Goal: Use online tool/utility: Utilize a website feature to perform a specific function

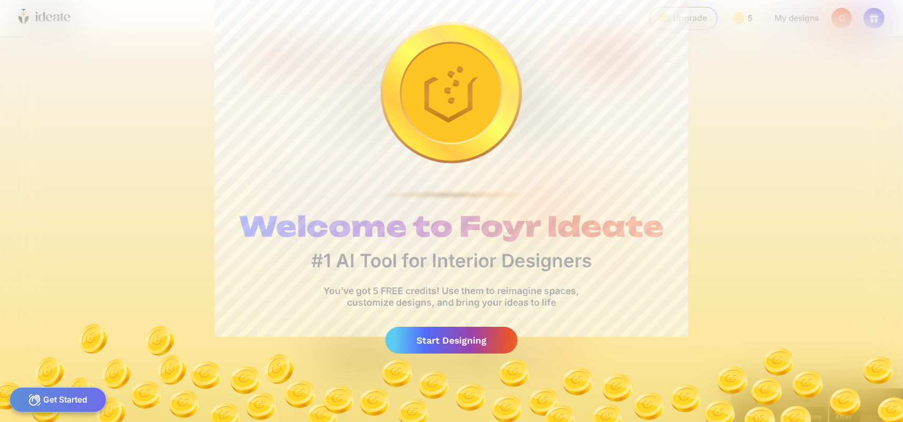
click at [456, 343] on div "Start Designing" at bounding box center [452, 340] width 133 height 27
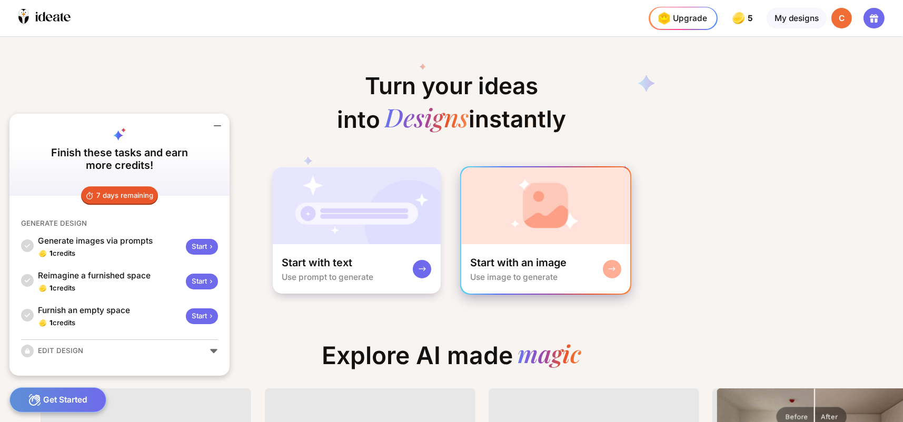
click at [605, 268] on div at bounding box center [612, 269] width 18 height 18
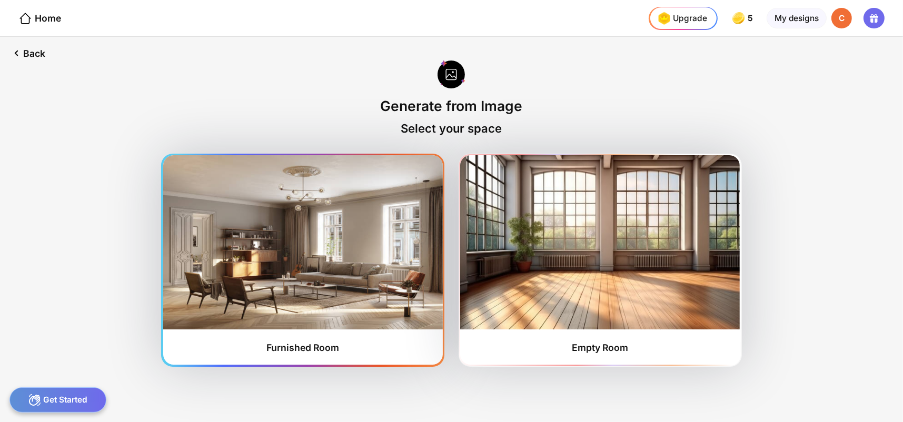
click at [326, 301] on img at bounding box center [303, 242] width 280 height 174
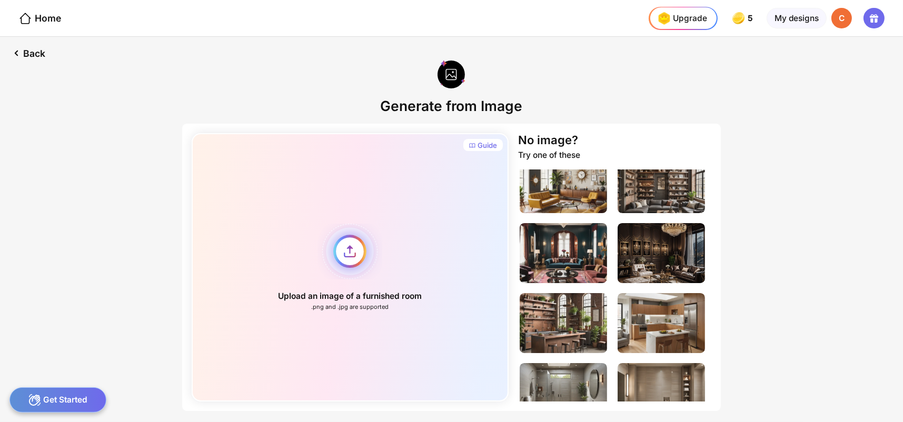
click at [348, 244] on div "Upload an image of a furnished room .png and .jpg are supported" at bounding box center [351, 267] width 318 height 269
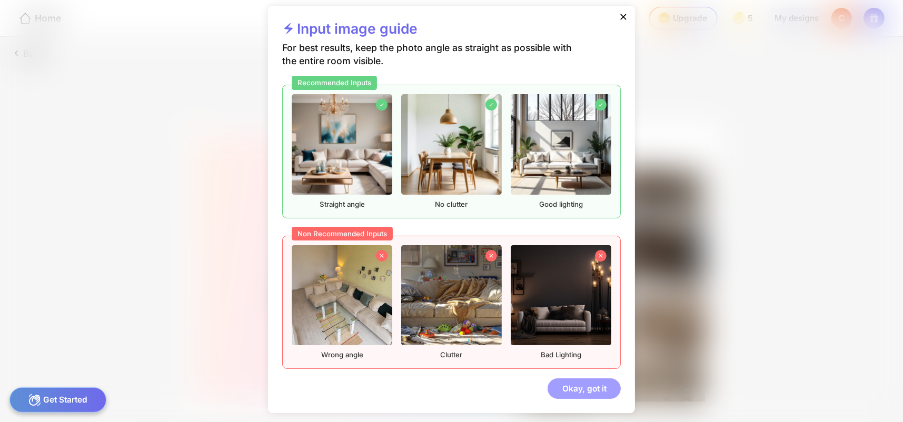
click at [577, 379] on div "Okay, got it" at bounding box center [584, 389] width 73 height 21
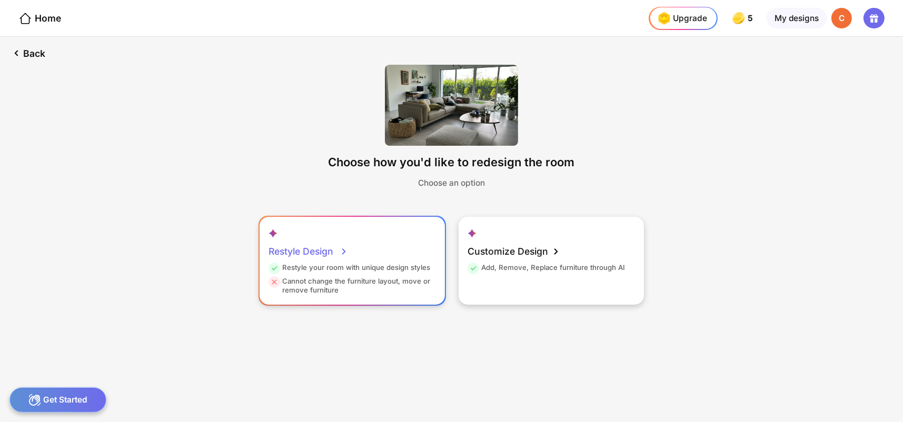
click at [419, 268] on div "Restyle your room with unique design styles" at bounding box center [350, 270] width 162 height 14
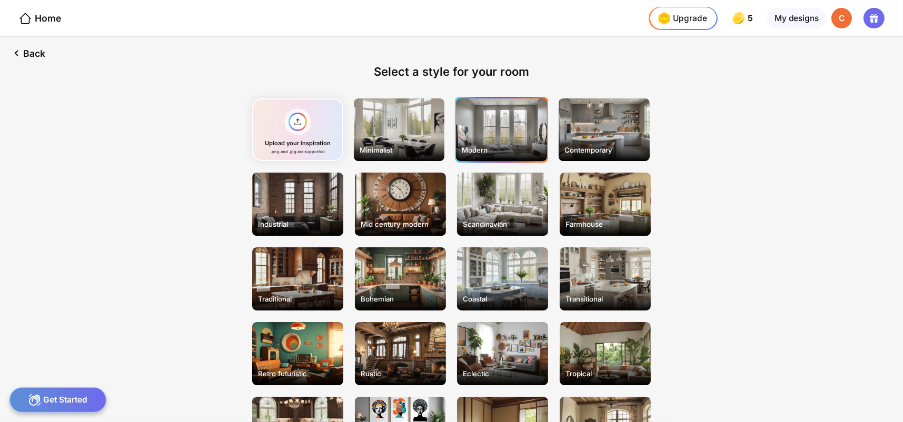
click at [507, 147] on div "Modern" at bounding box center [501, 150] width 88 height 18
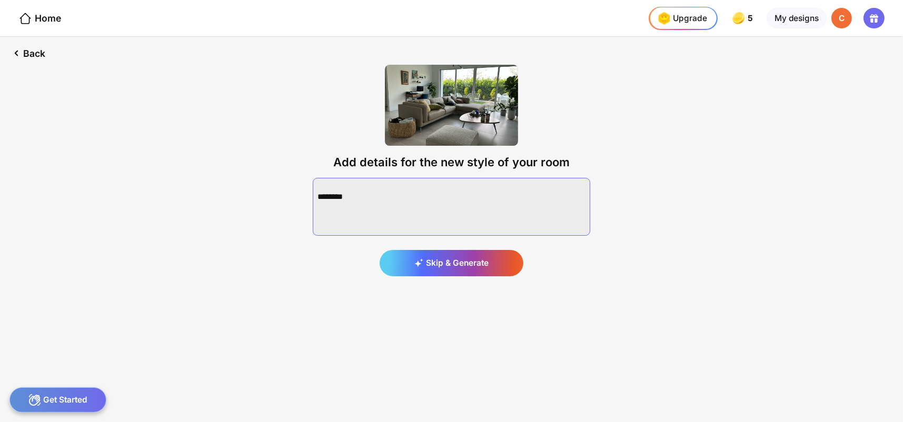
click at [345, 194] on textarea at bounding box center [452, 207] width 278 height 58
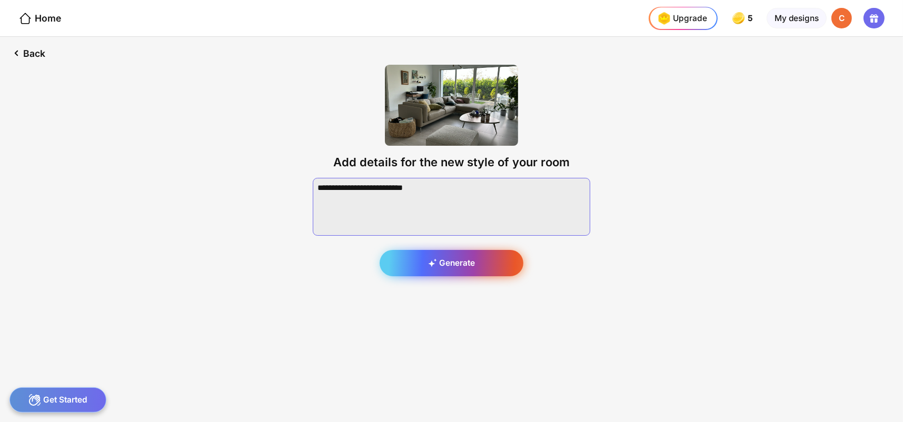
type textarea "**********"
click at [466, 261] on div "Generate" at bounding box center [452, 263] width 144 height 26
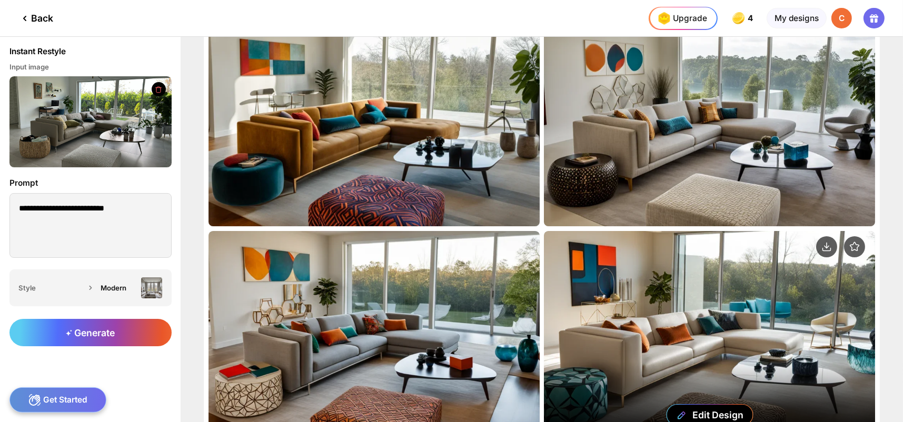
scroll to position [137, 0]
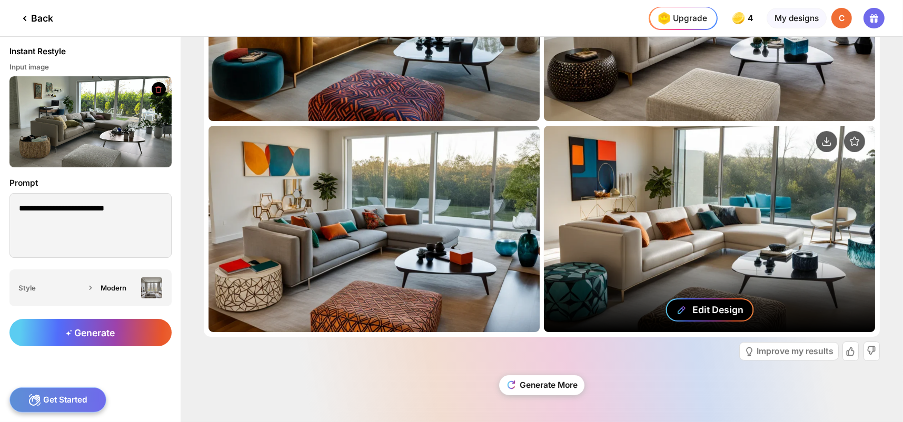
click at [706, 311] on div "Edit Design" at bounding box center [718, 309] width 51 height 11
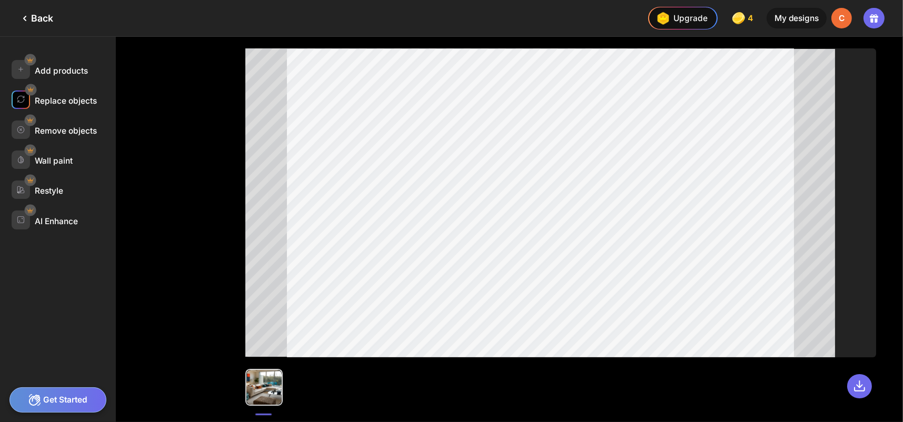
click at [43, 98] on div "Replace objects" at bounding box center [66, 101] width 62 height 10
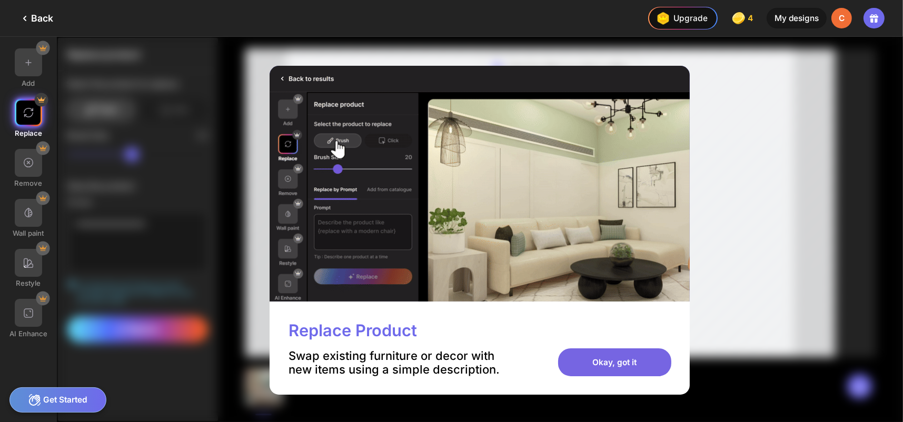
click at [612, 362] on div "Okay, got it" at bounding box center [615, 363] width 114 height 28
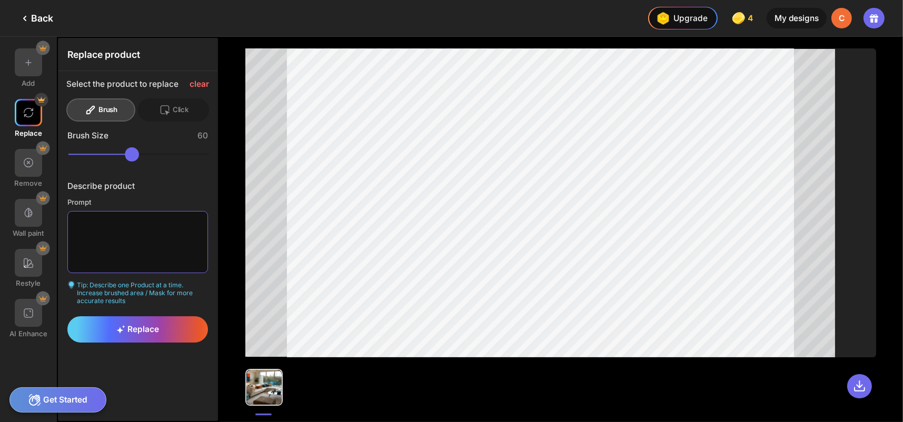
click at [87, 222] on textarea at bounding box center [137, 242] width 141 height 62
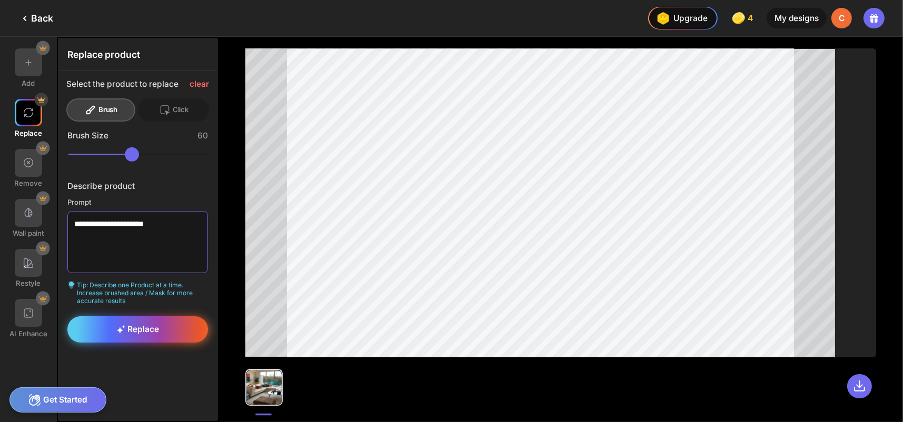
type textarea "**********"
click at [137, 335] on div "Replace" at bounding box center [137, 330] width 141 height 26
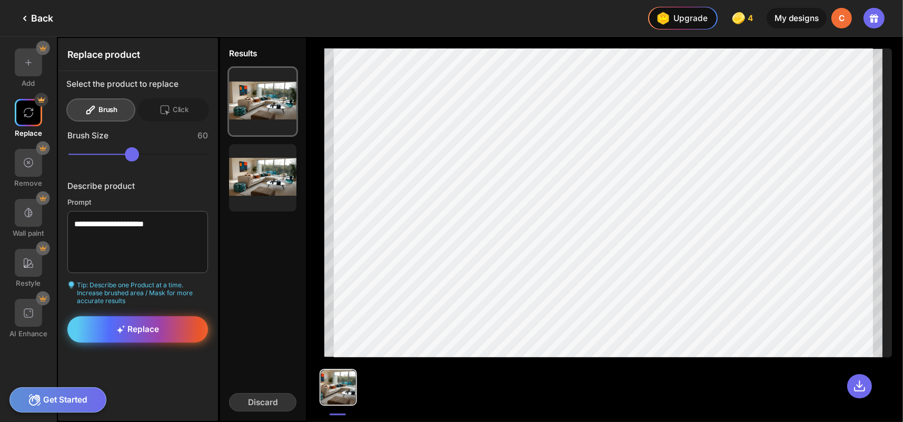
click at [162, 331] on div "Replace" at bounding box center [137, 330] width 141 height 26
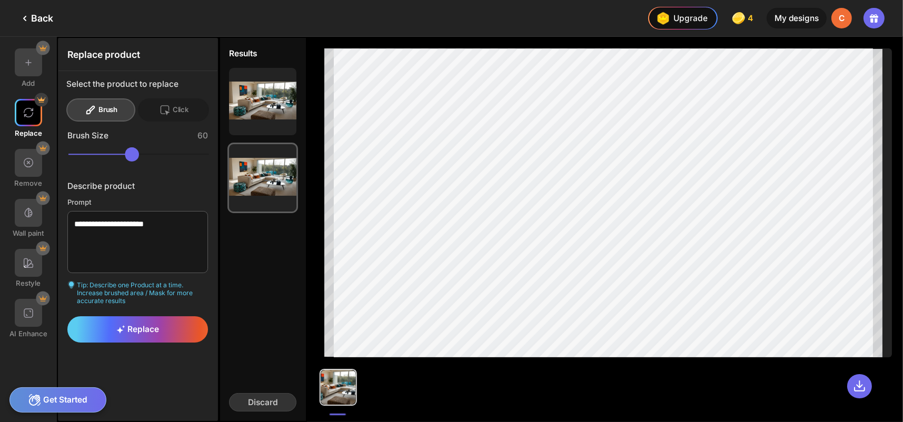
click at [110, 115] on div "Brush" at bounding box center [100, 110] width 69 height 23
click at [101, 107] on div "Brush" at bounding box center [100, 110] width 69 height 23
drag, startPoint x: 141, startPoint y: 155, endPoint x: 184, endPoint y: 160, distance: 42.9
type input "**"
click at [185, 161] on input "range" at bounding box center [138, 154] width 141 height 14
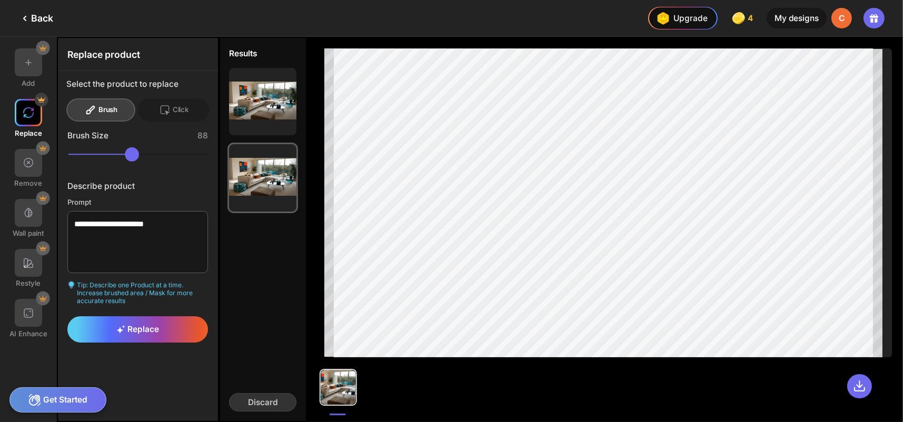
click at [31, 119] on div at bounding box center [29, 113] width 28 height 28
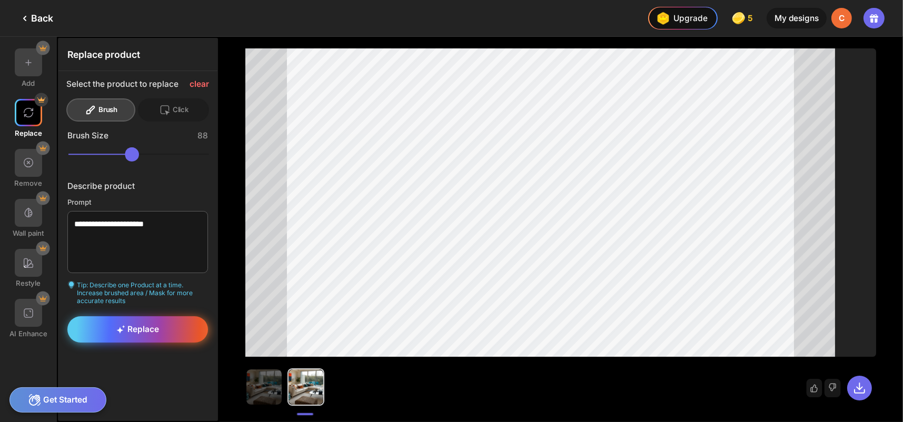
click at [166, 328] on div "Replace" at bounding box center [137, 330] width 141 height 26
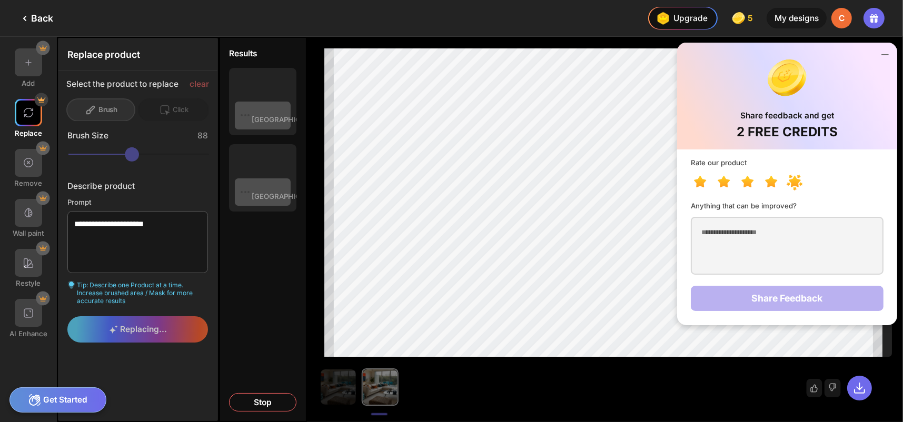
click at [798, 186] on icon at bounding box center [795, 182] width 12 height 12
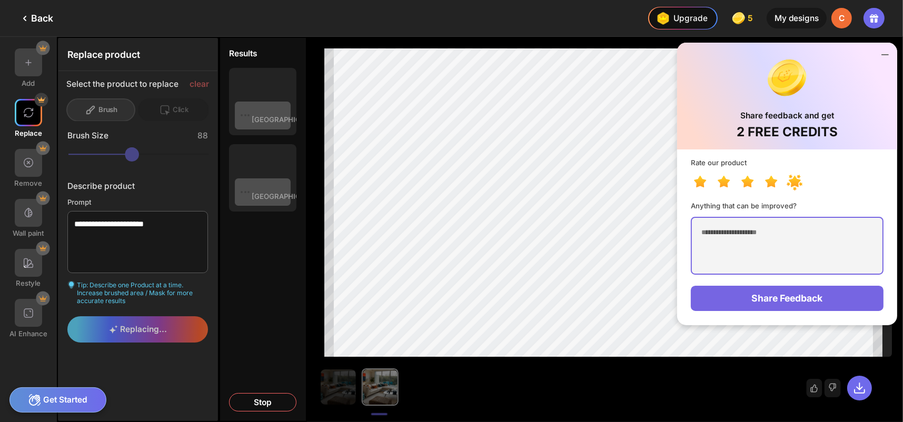
click at [774, 234] on textarea at bounding box center [787, 246] width 192 height 58
type textarea "*"
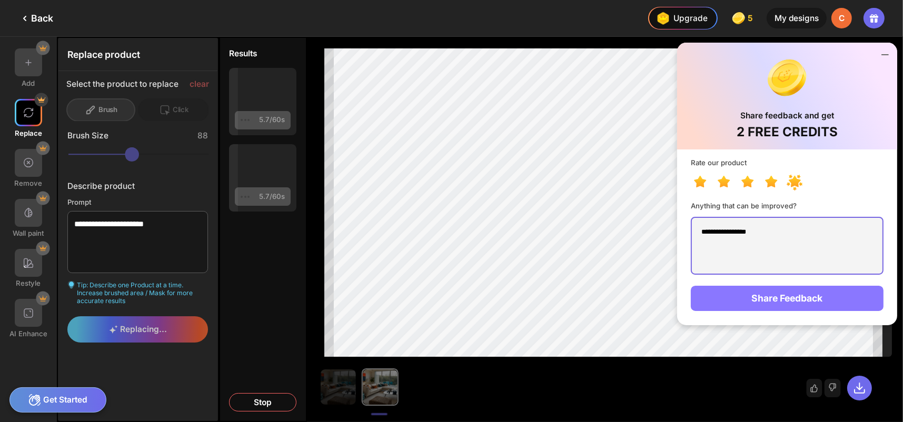
type textarea "**********"
click at [794, 293] on div "Share Feedback" at bounding box center [787, 298] width 192 height 25
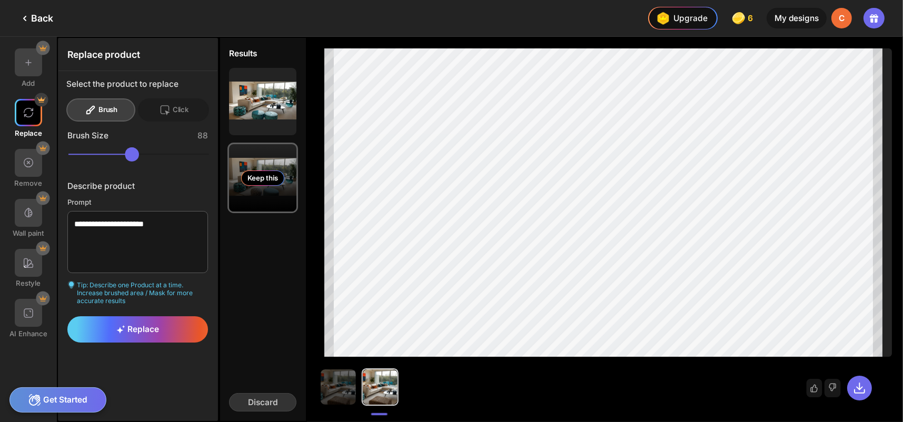
click at [271, 190] on div "Keep this" at bounding box center [262, 177] width 67 height 67
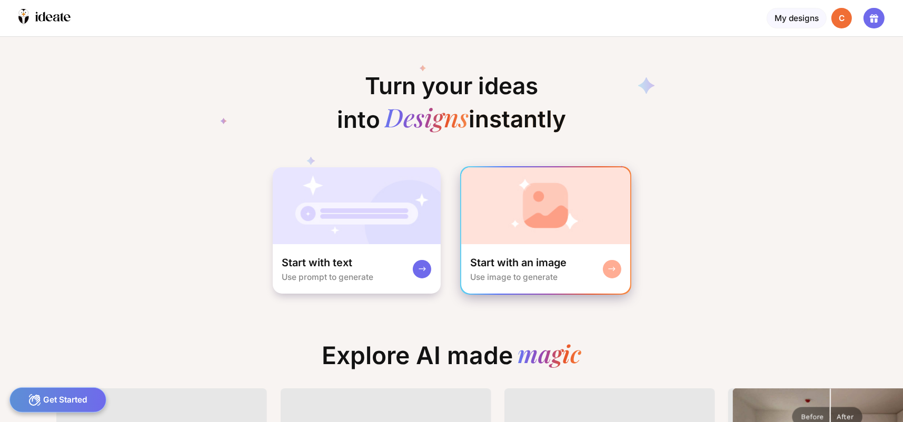
click at [608, 265] on icon at bounding box center [612, 269] width 8 height 8
